Goal: Information Seeking & Learning: Understand process/instructions

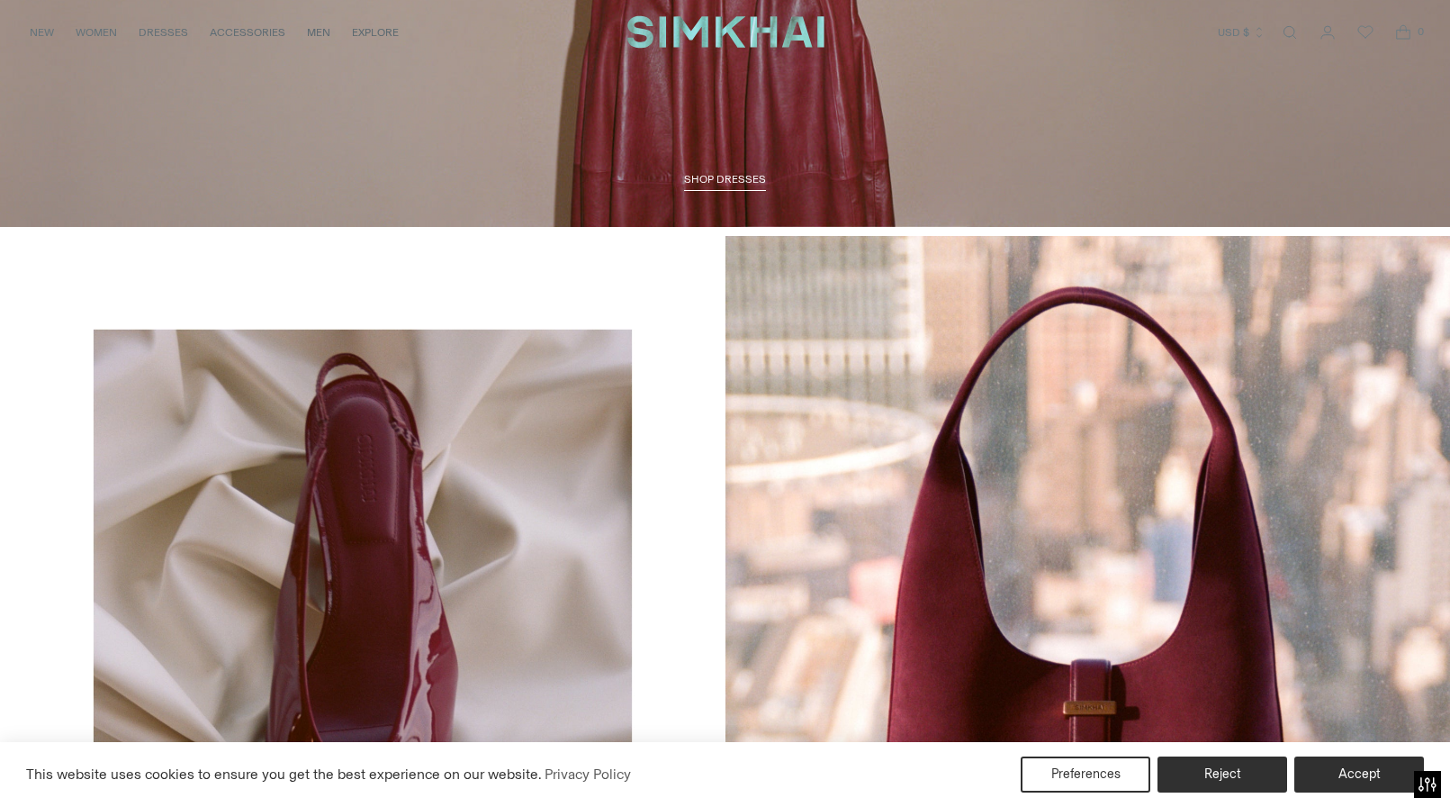
scroll to position [3918, 0]
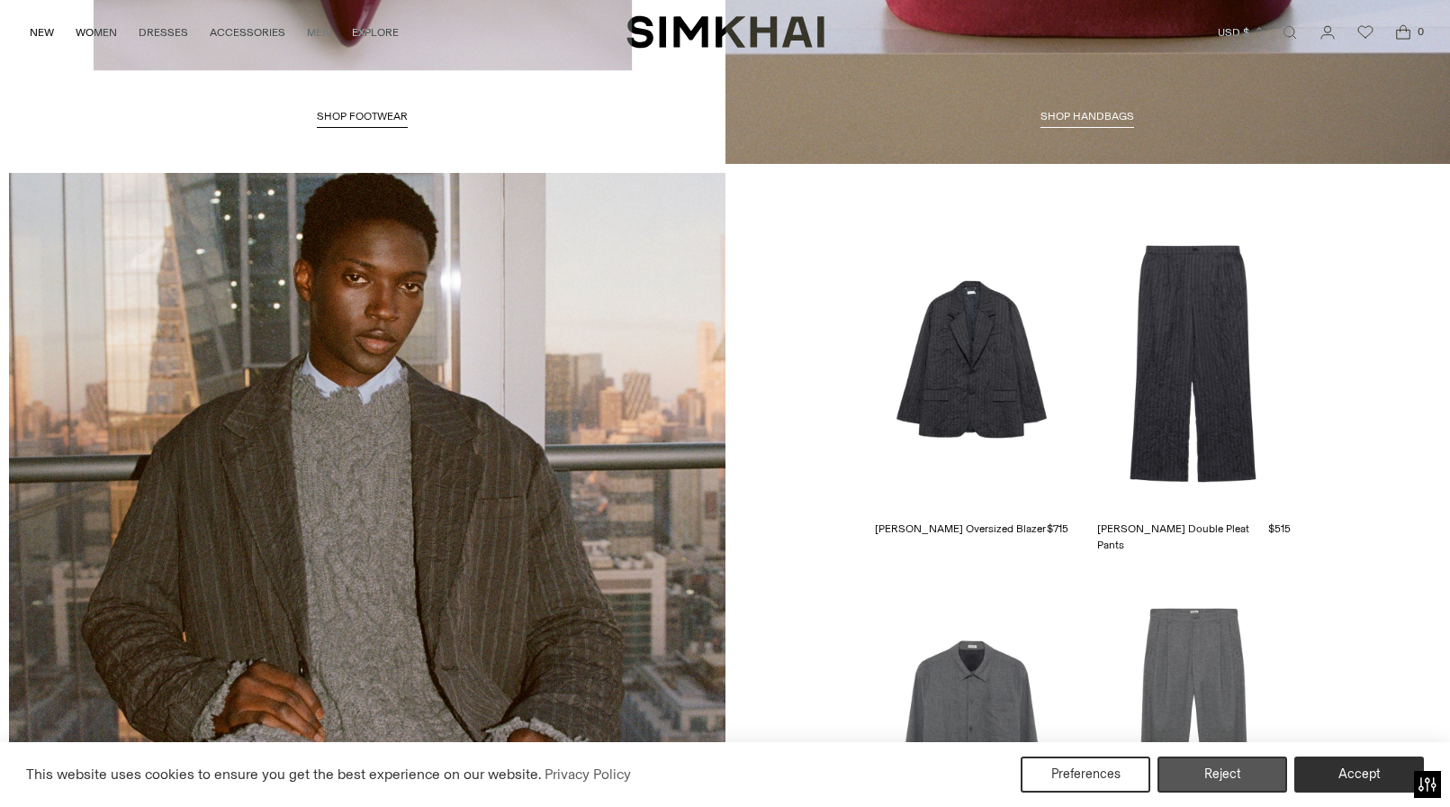
click at [1221, 772] on button "Reject" at bounding box center [1223, 774] width 130 height 36
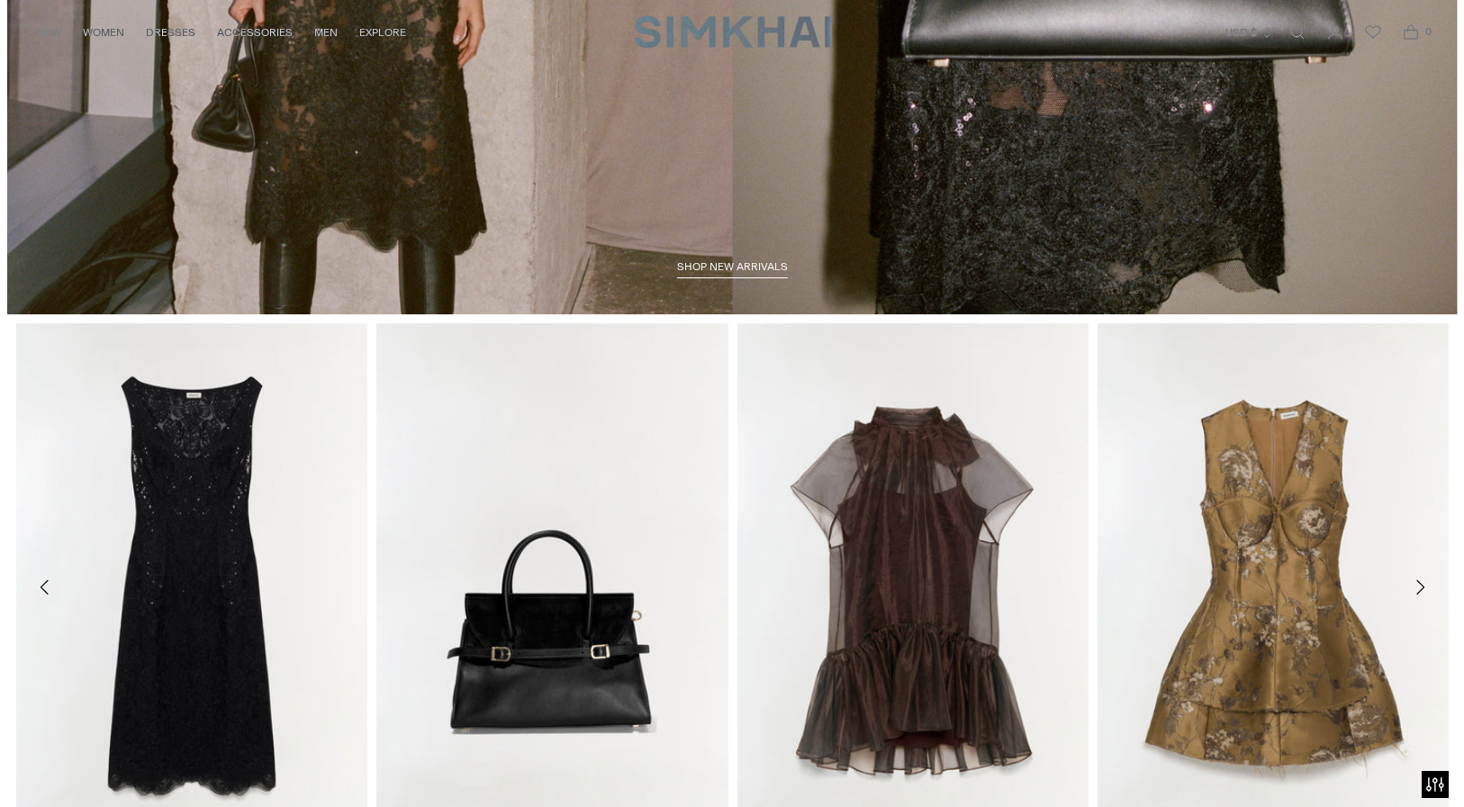
scroll to position [0, 0]
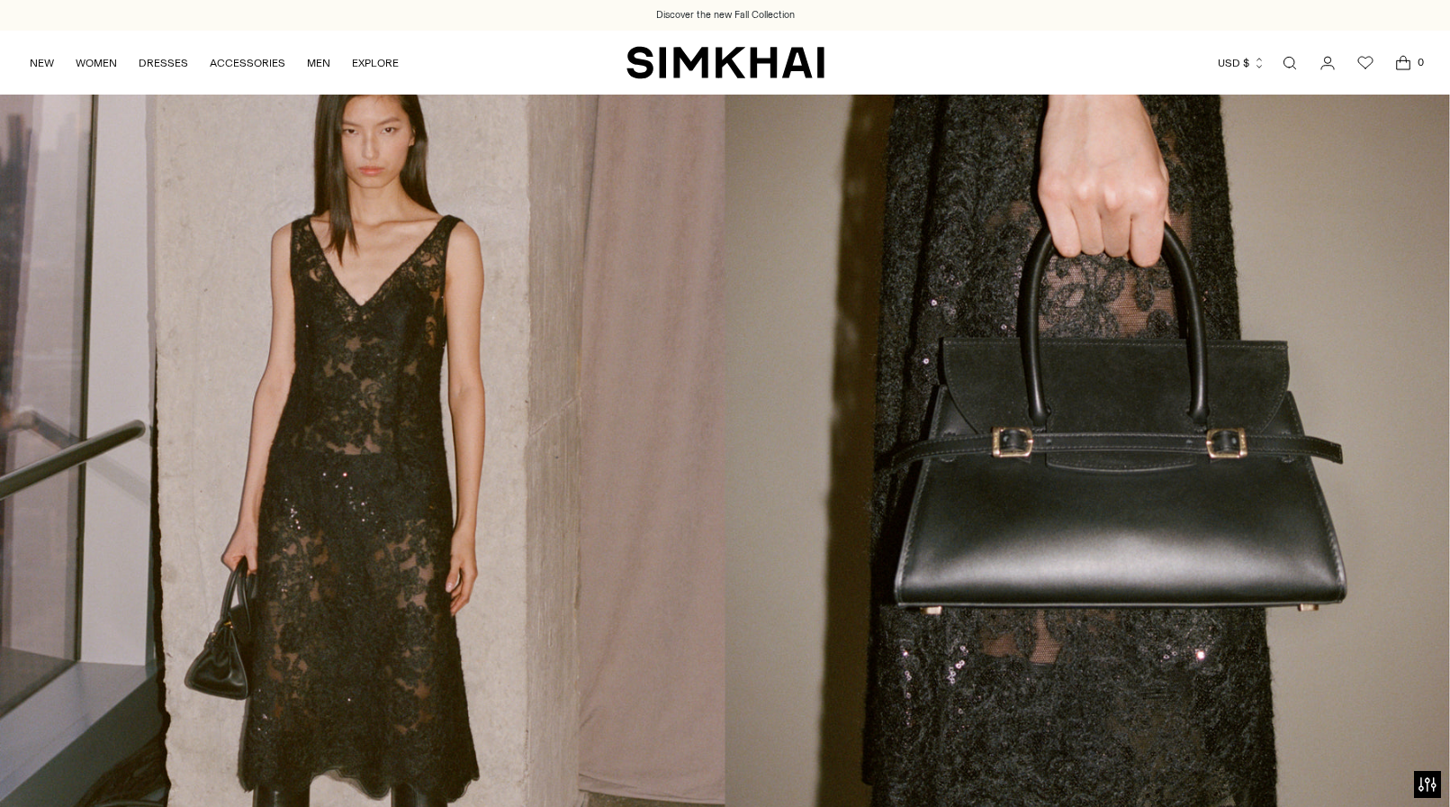
click at [1288, 60] on link "Open search modal" at bounding box center [1290, 63] width 36 height 36
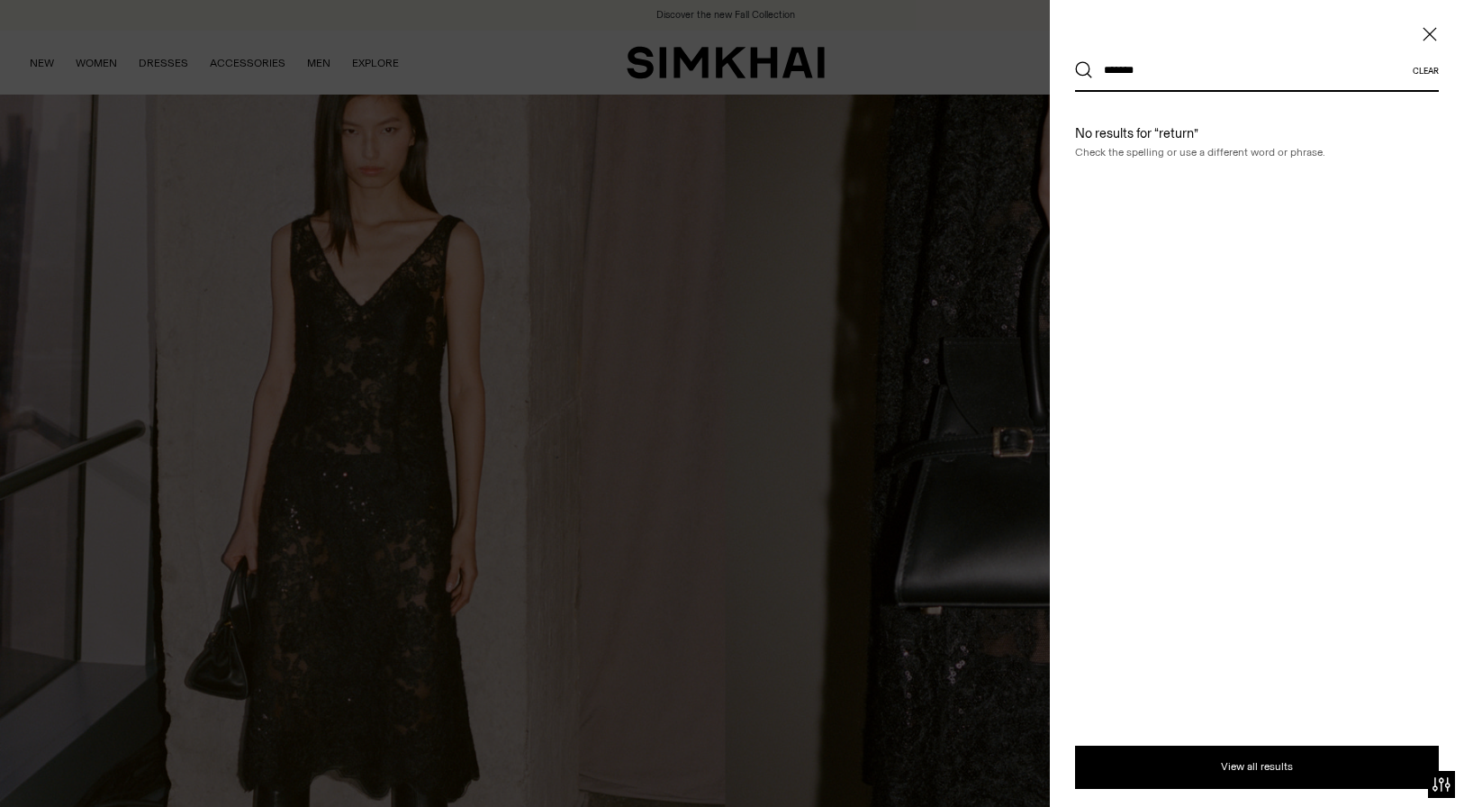
type input "*******"
click at [1084, 70] on button "Search" at bounding box center [1084, 70] width 18 height 18
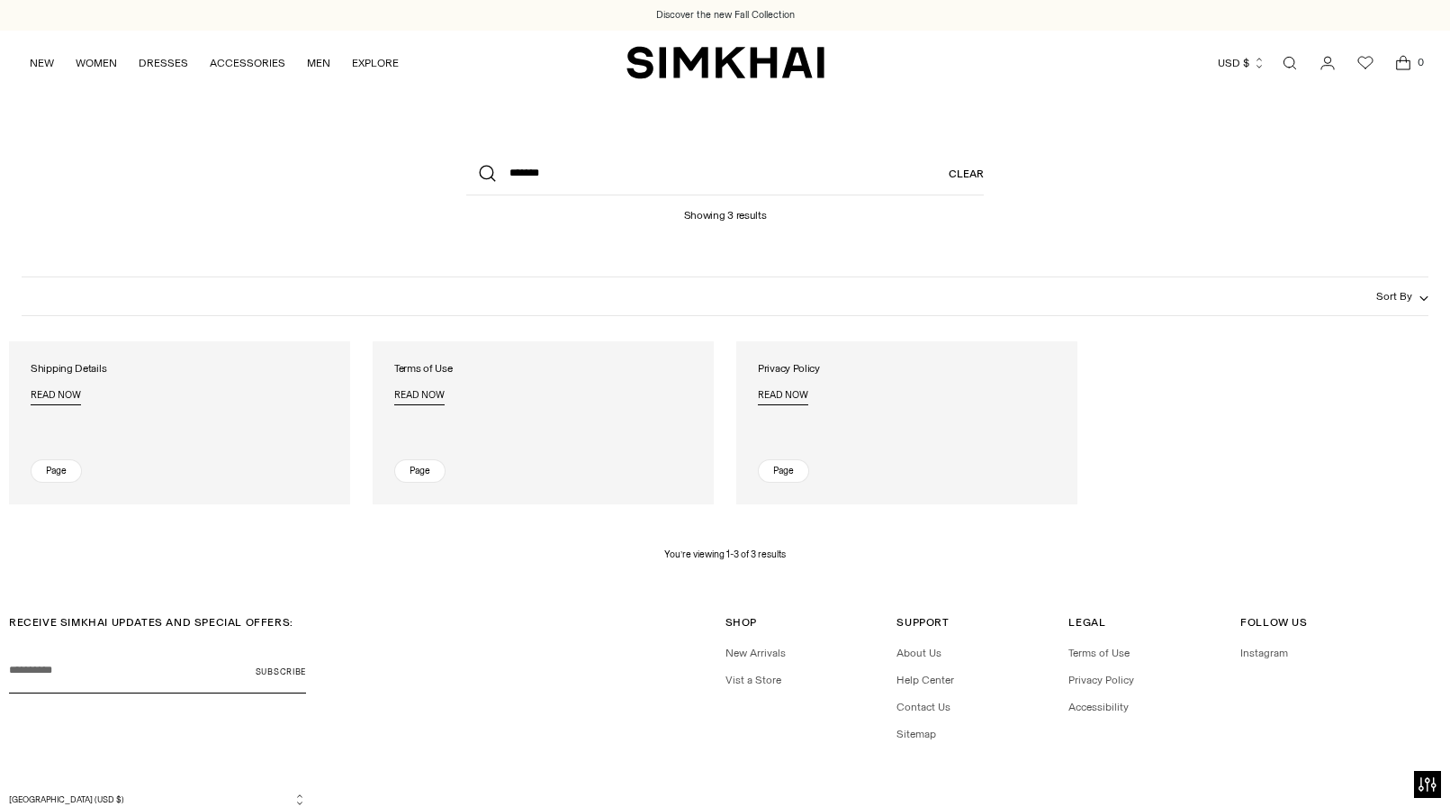
click at [58, 393] on span "Read now" at bounding box center [56, 396] width 50 height 12
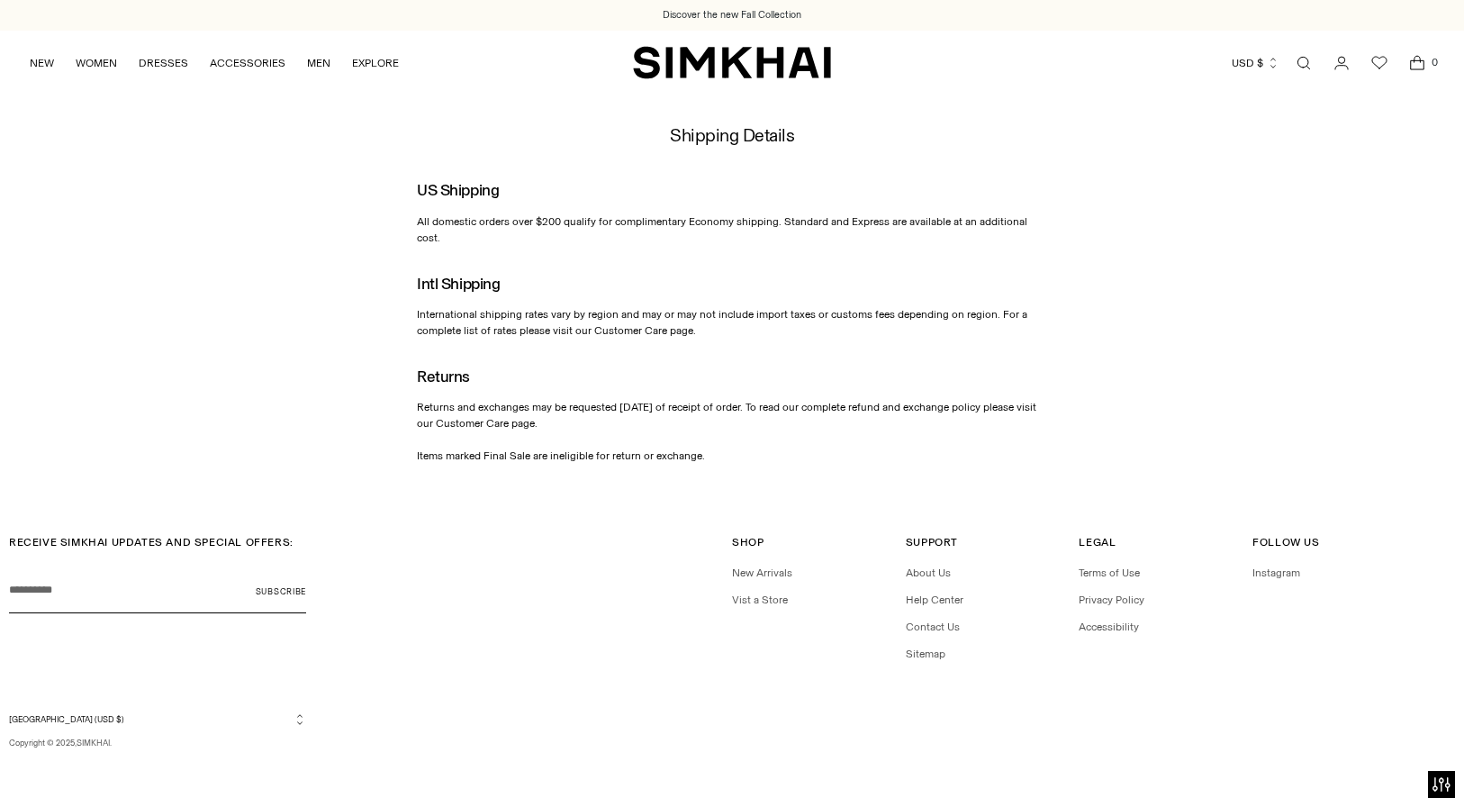
click at [527, 399] on p "Returns and exchanges may be requested within 14 days of receipt of order. To r…" at bounding box center [732, 431] width 630 height 65
click at [457, 367] on span "Returns" at bounding box center [443, 375] width 53 height 19
click at [685, 401] on span "Returns and exchanges may be requested within 14 days of receipt of order. To r…" at bounding box center [726, 431] width 619 height 61
click at [631, 435] on span "Returns and exchanges may be requested within 14 days of receipt of order. To r…" at bounding box center [726, 431] width 619 height 61
drag, startPoint x: 570, startPoint y: 460, endPoint x: 626, endPoint y: 464, distance: 55.9
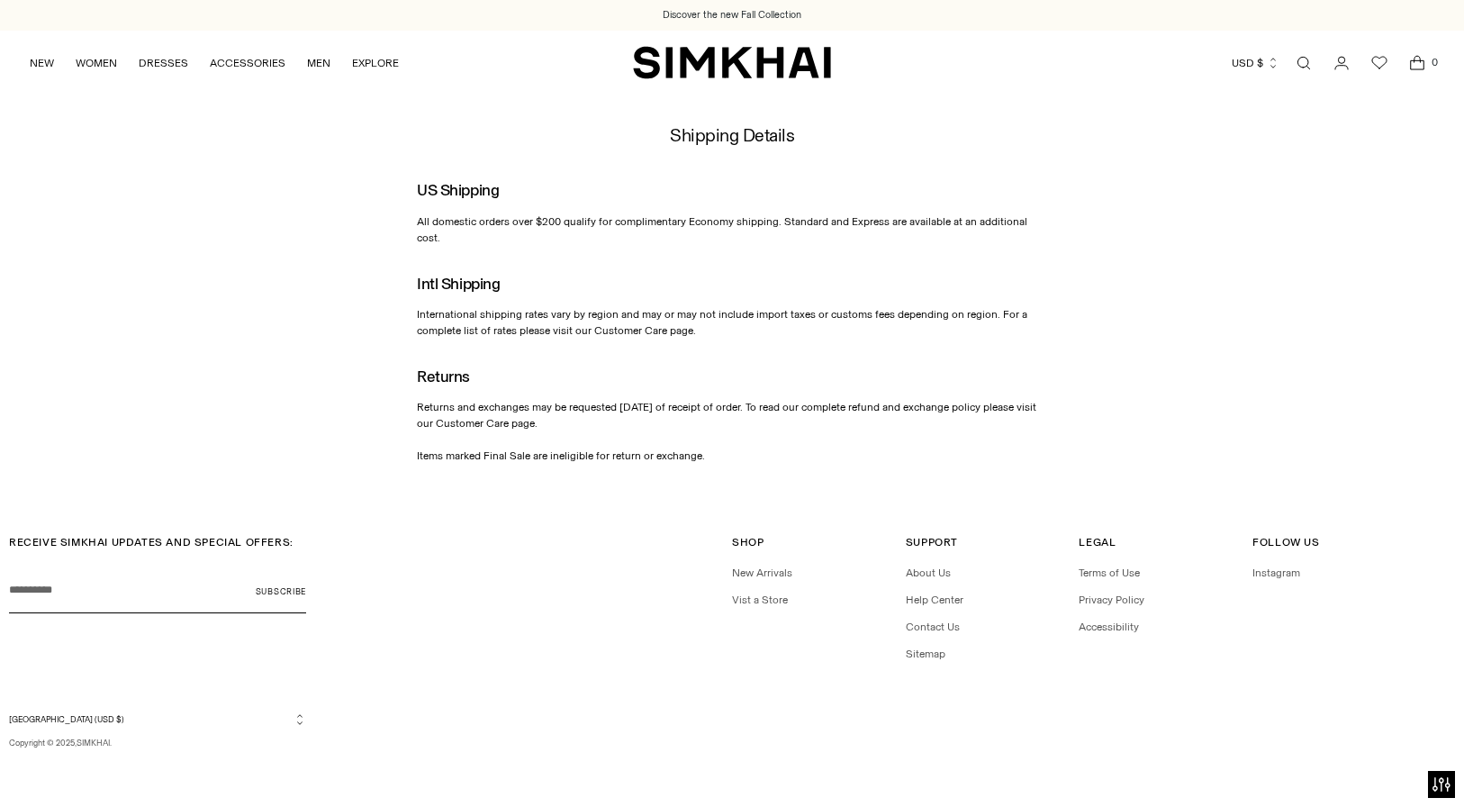
click at [576, 459] on div "Discover the new Fall Collection Discover the new Fall Collection Skip to conte…" at bounding box center [732, 403] width 1464 height 807
click at [1301, 67] on link "Open search modal" at bounding box center [1304, 63] width 36 height 36
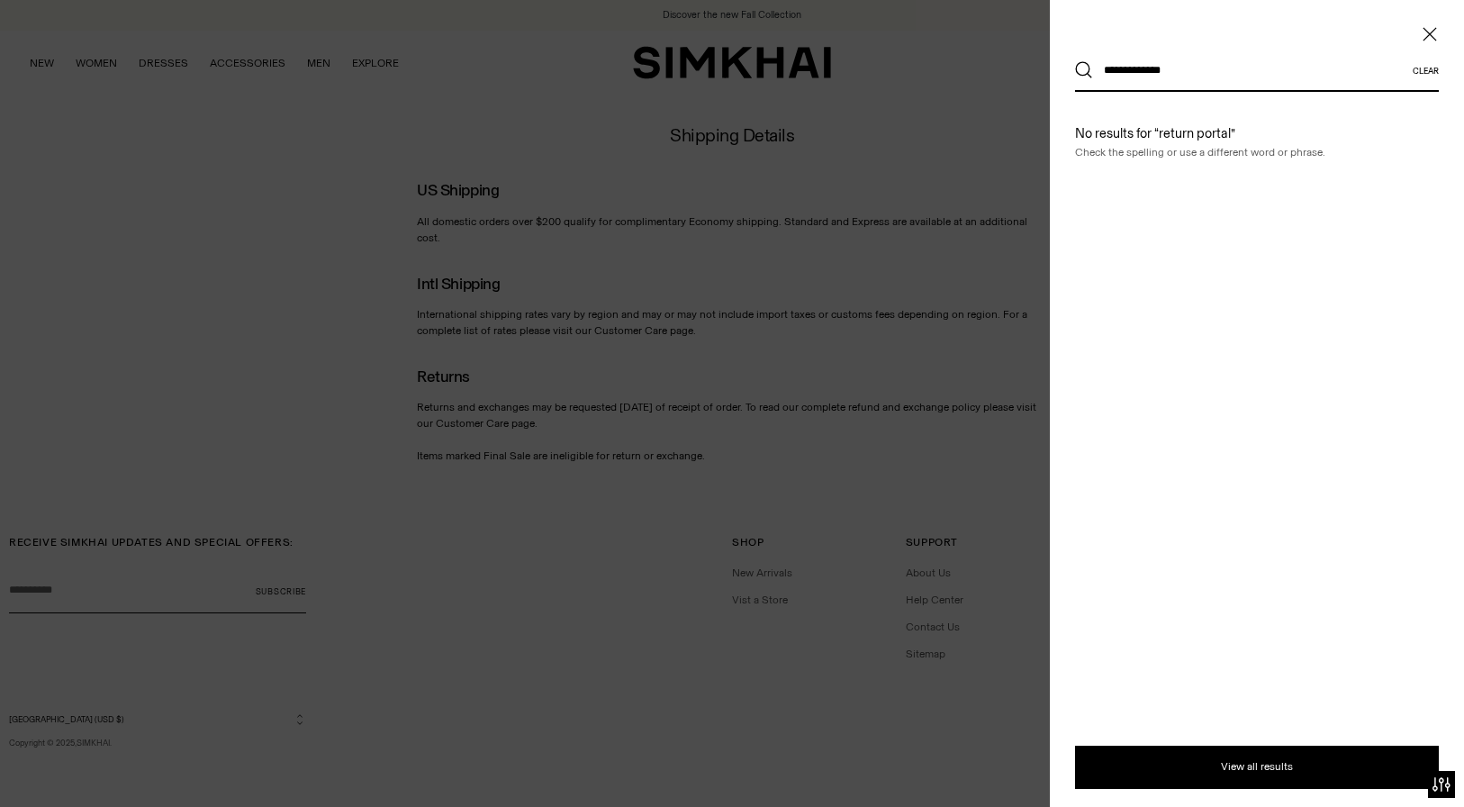
type input "**********"
click at [1084, 70] on button "Search" at bounding box center [1084, 70] width 18 height 18
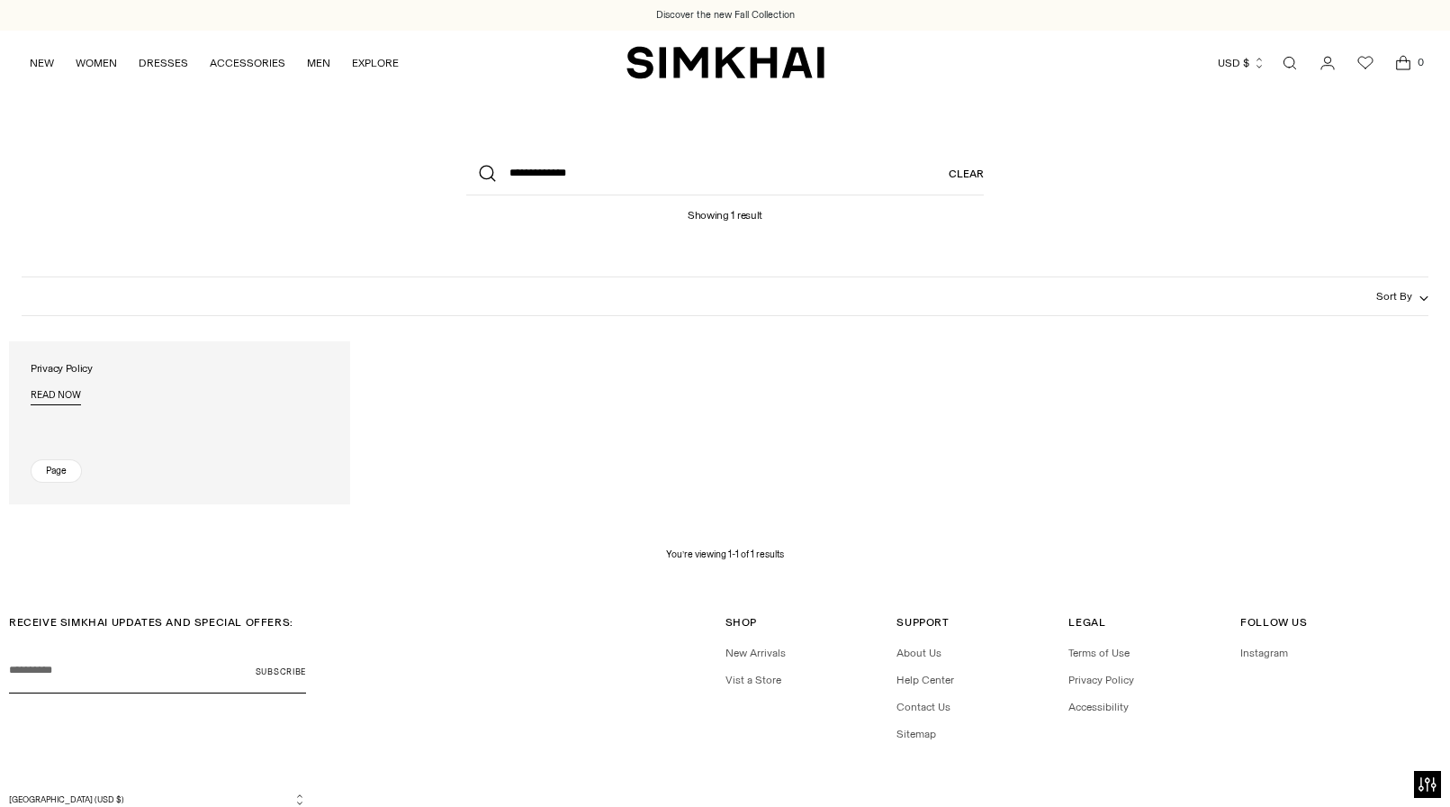
scroll to position [77, 0]
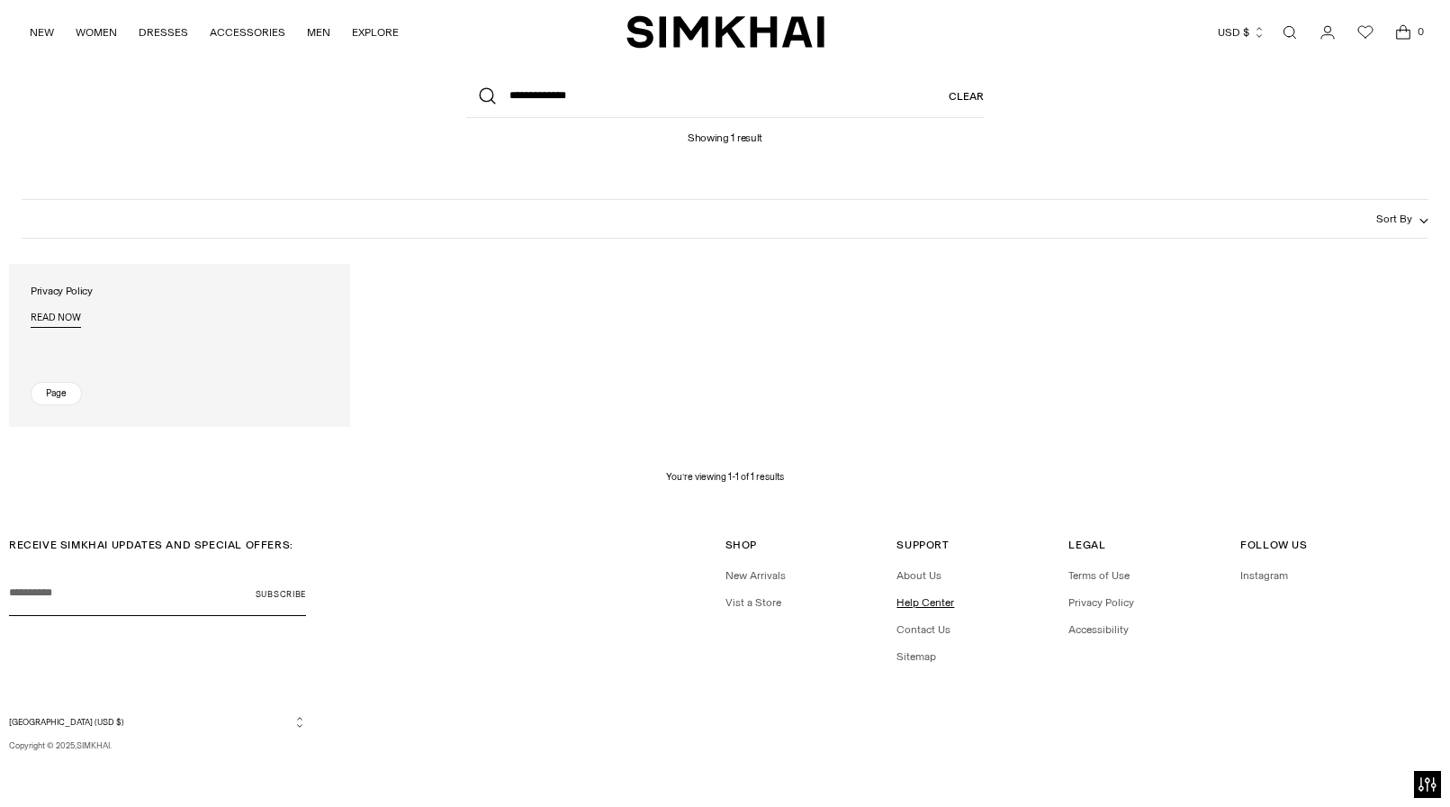
click at [923, 603] on link "Help Center" at bounding box center [926, 602] width 58 height 13
